Goal: Check status: Check status

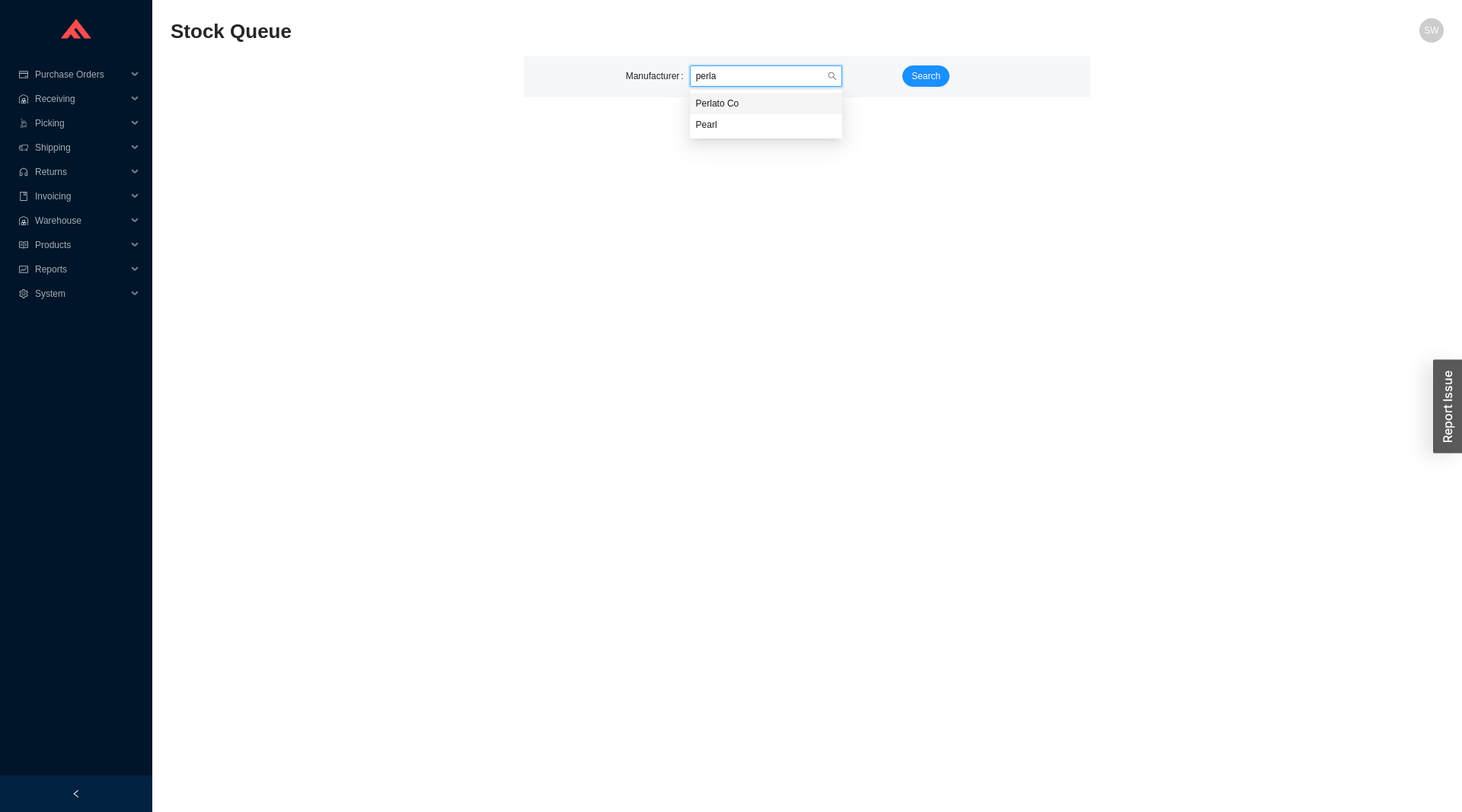
type input "perlat"
click at [930, 71] on span "Search" at bounding box center [925, 76] width 29 height 15
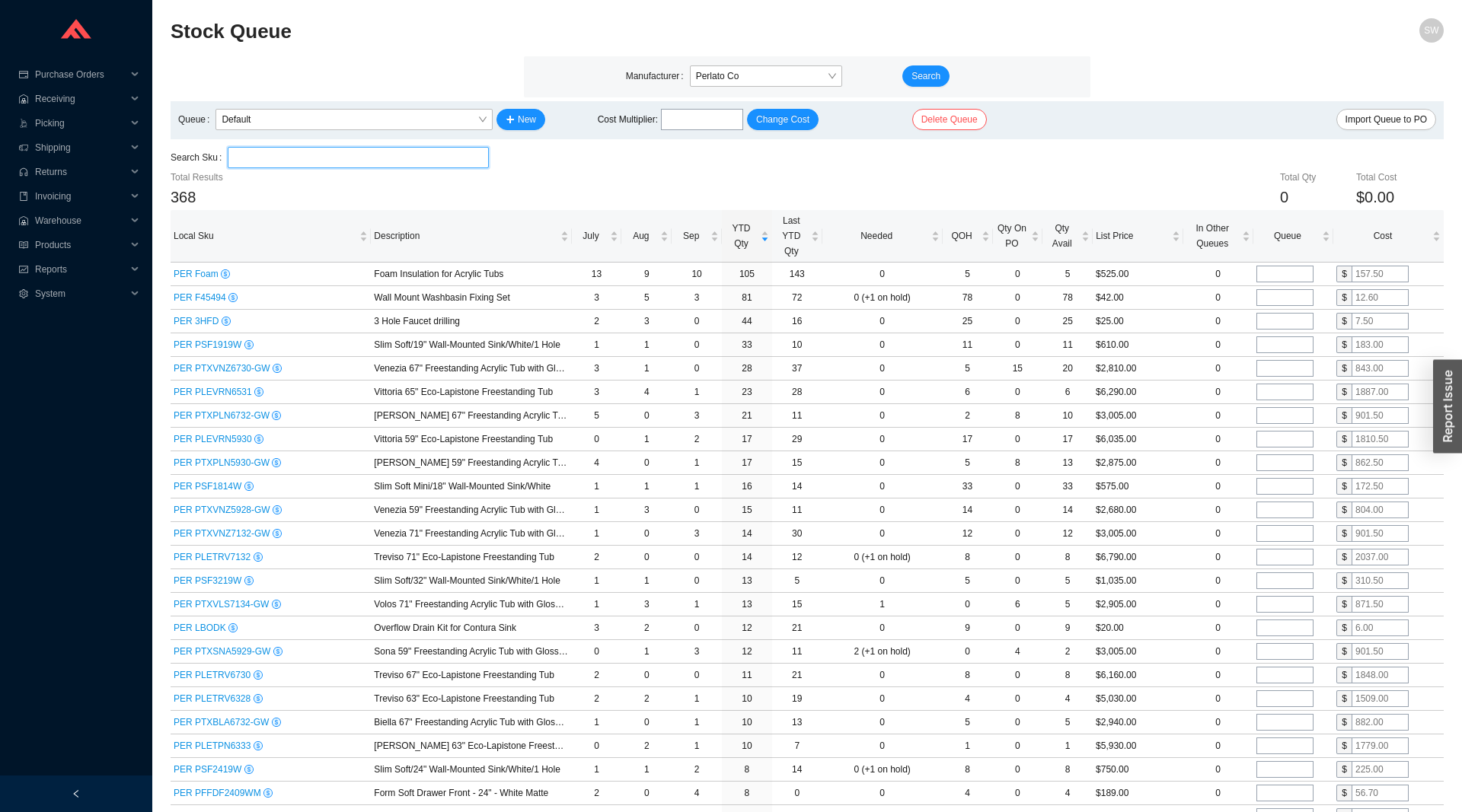
click at [417, 161] on input "search" at bounding box center [358, 158] width 249 height 20
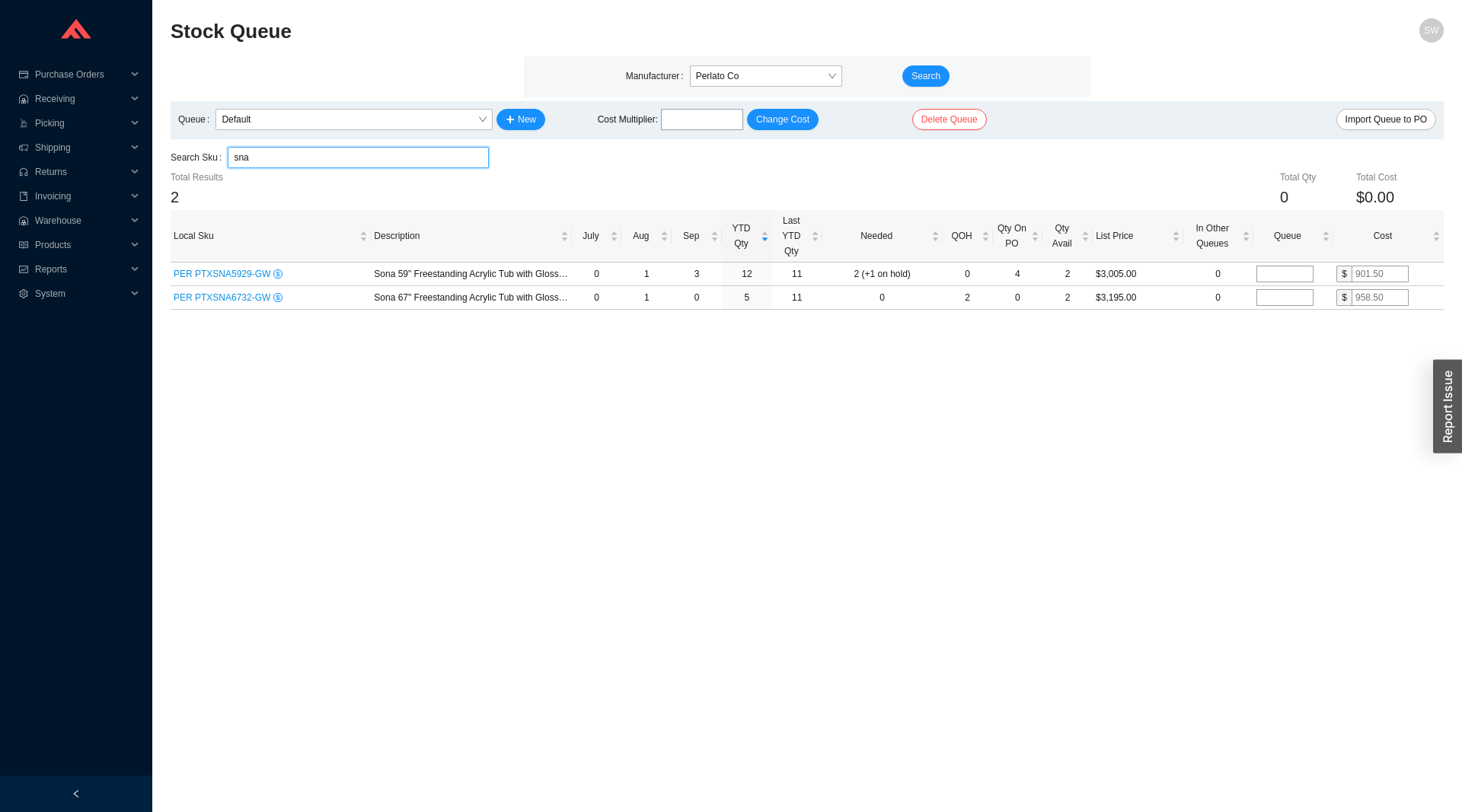
type input "sna"
